Goal: Task Accomplishment & Management: Use online tool/utility

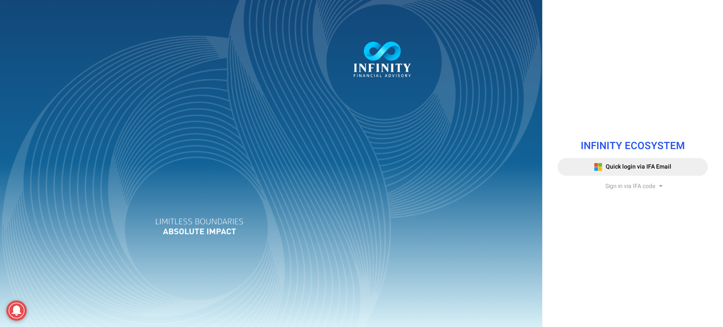
click at [453, 187] on span "Sign in via IFA code" at bounding box center [630, 186] width 50 height 9
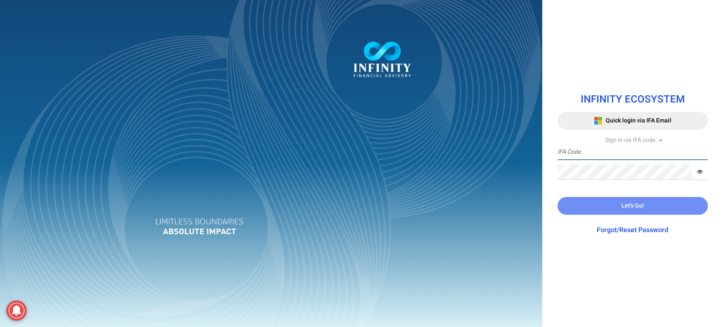
click at [453, 151] on input "text" at bounding box center [632, 152] width 150 height 16
click at [453, 148] on input "text" at bounding box center [632, 152] width 150 height 16
click at [80, 187] on div at bounding box center [271, 163] width 542 height 327
click at [453, 187] on div "INFINITY ECOSYSTEM Quick login via IFA Email Sign in via IFA code IFA Code Requ…" at bounding box center [632, 163] width 163 height 160
click at [453, 155] on input "text" at bounding box center [632, 152] width 150 height 16
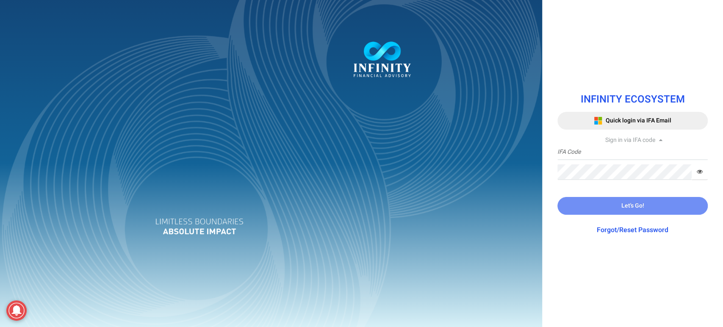
click at [64, 131] on div at bounding box center [271, 163] width 542 height 327
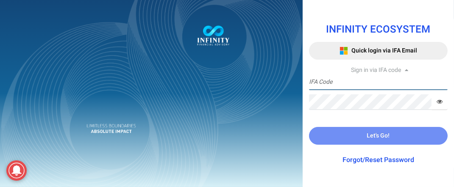
click at [334, 80] on input "text" at bounding box center [378, 83] width 139 height 16
type input "IFA0127"
